Goal: Information Seeking & Learning: Understand process/instructions

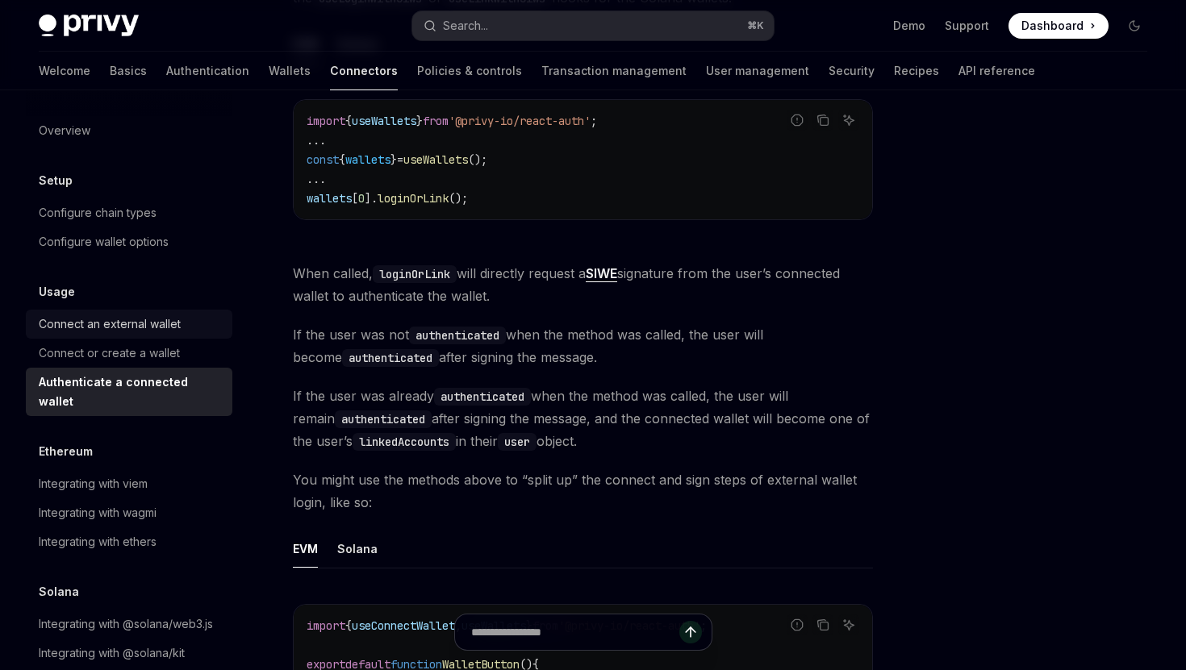
click at [166, 319] on div "Connect an external wallet" at bounding box center [110, 324] width 142 height 19
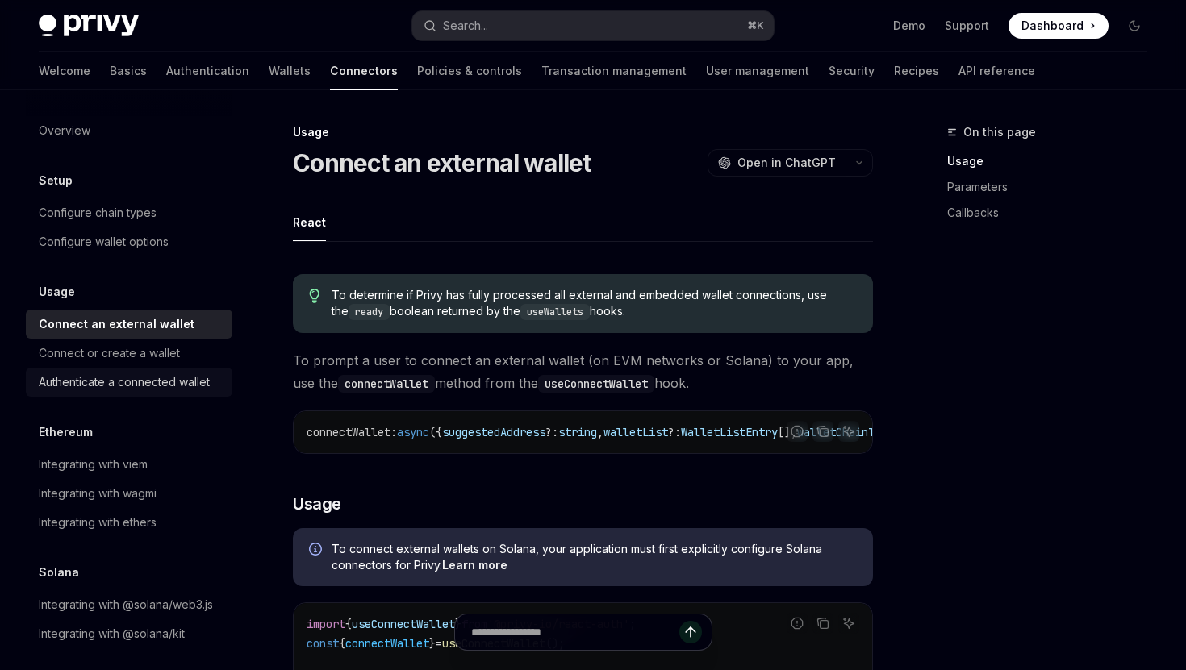
click at [132, 380] on div "Authenticate a connected wallet" at bounding box center [124, 382] width 171 height 19
type textarea "*"
